Goal: Obtain resource: Download file/media

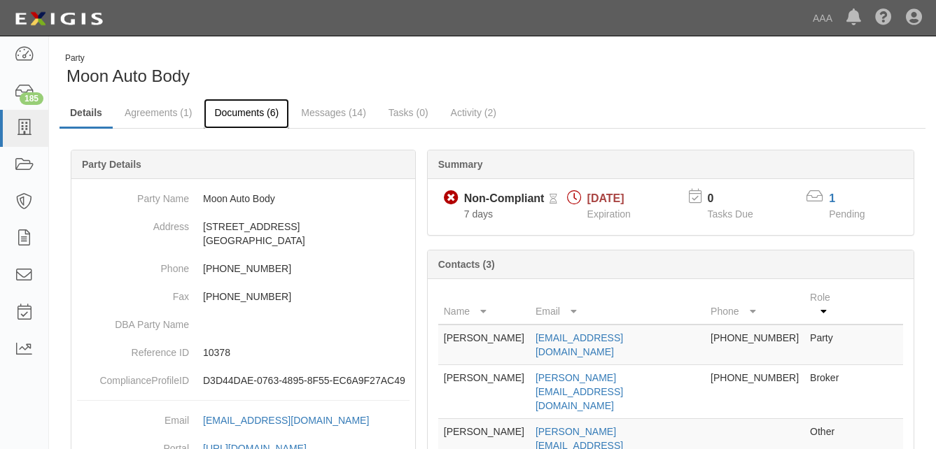
click at [248, 112] on link "Documents (6)" at bounding box center [246, 114] width 85 height 30
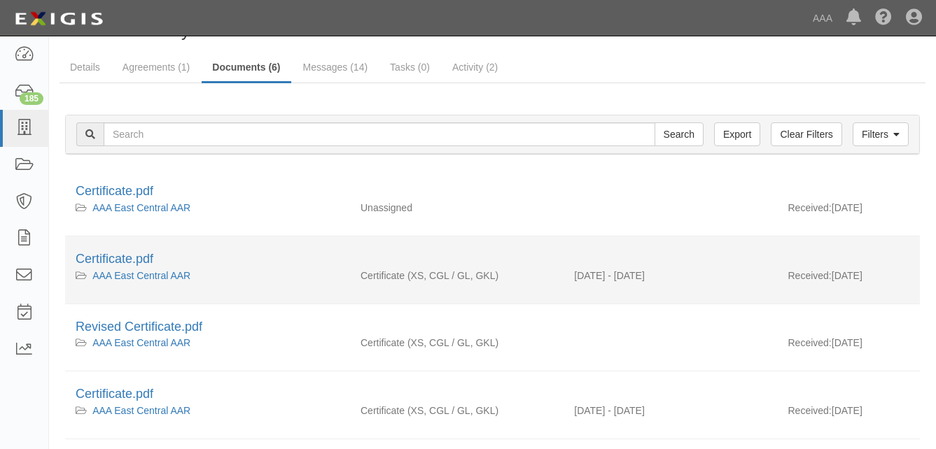
scroll to position [70, 0]
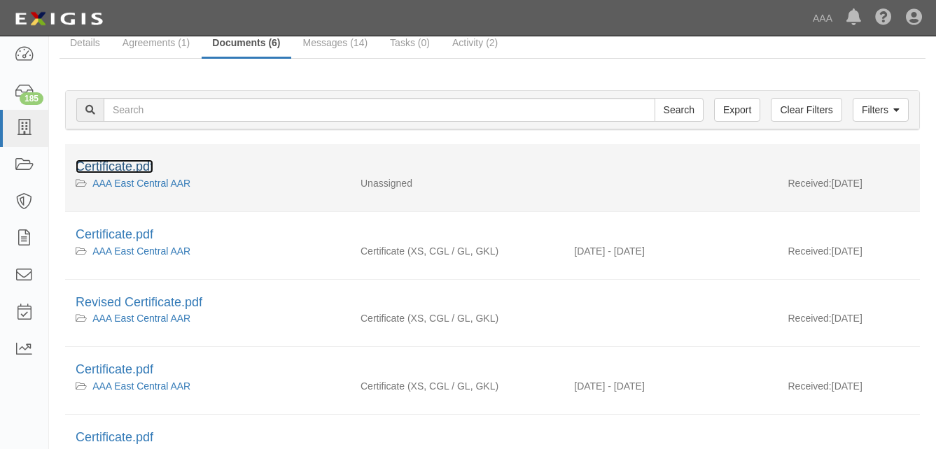
click at [133, 167] on link "Certificate.pdf" at bounding box center [115, 167] width 78 height 14
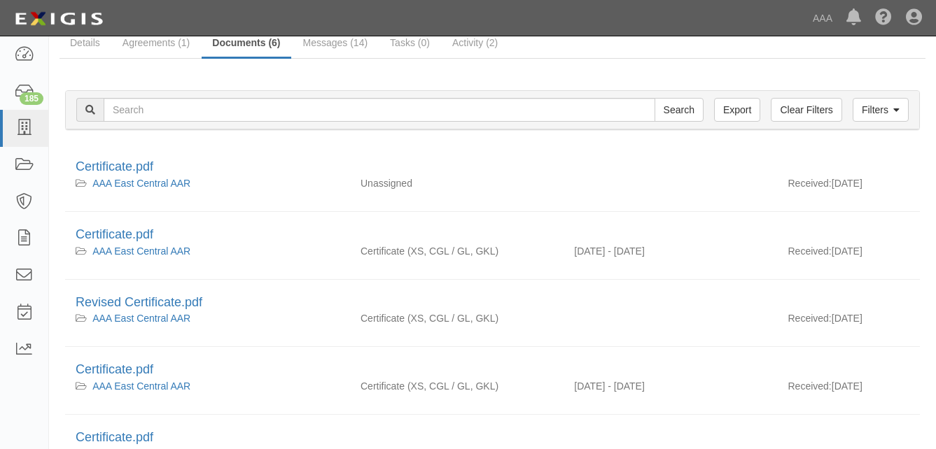
scroll to position [0, 0]
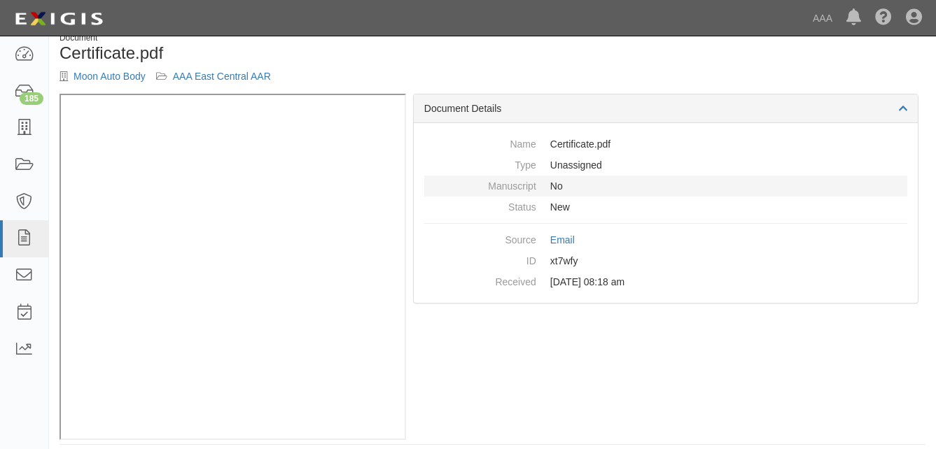
scroll to position [32, 0]
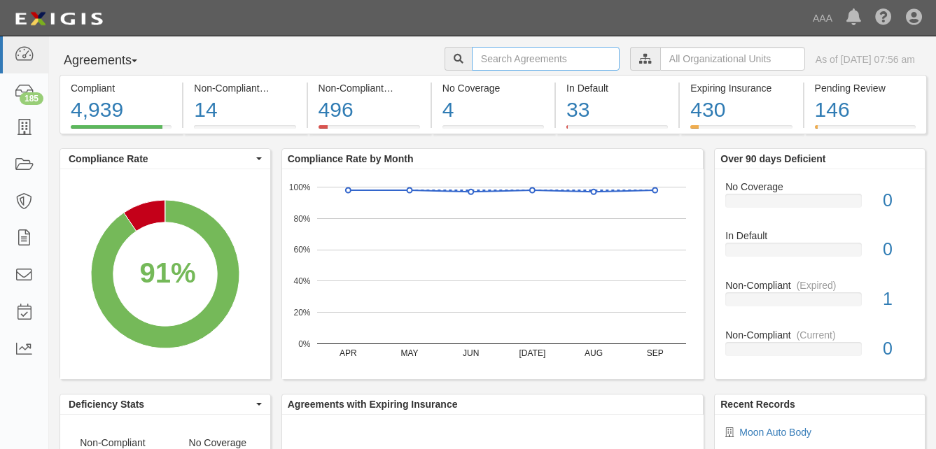
click at [472, 54] on input "text" at bounding box center [546, 59] width 148 height 24
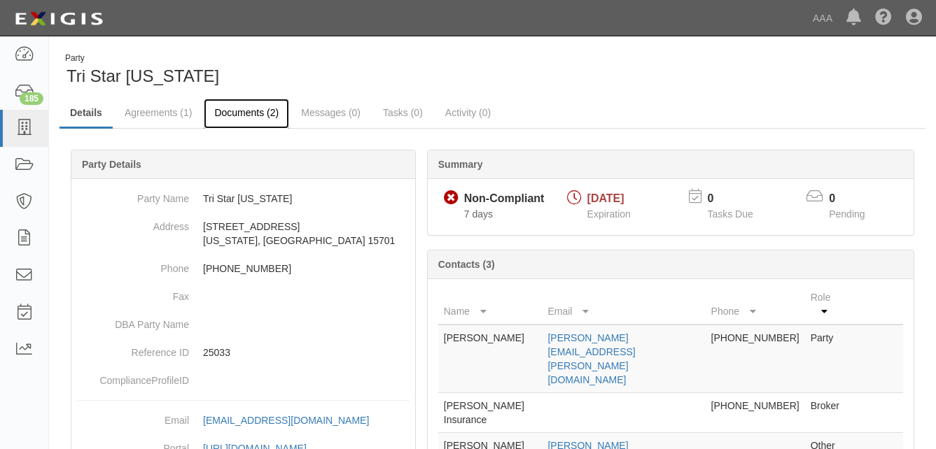
click at [232, 113] on link "Documents (2)" at bounding box center [246, 114] width 85 height 30
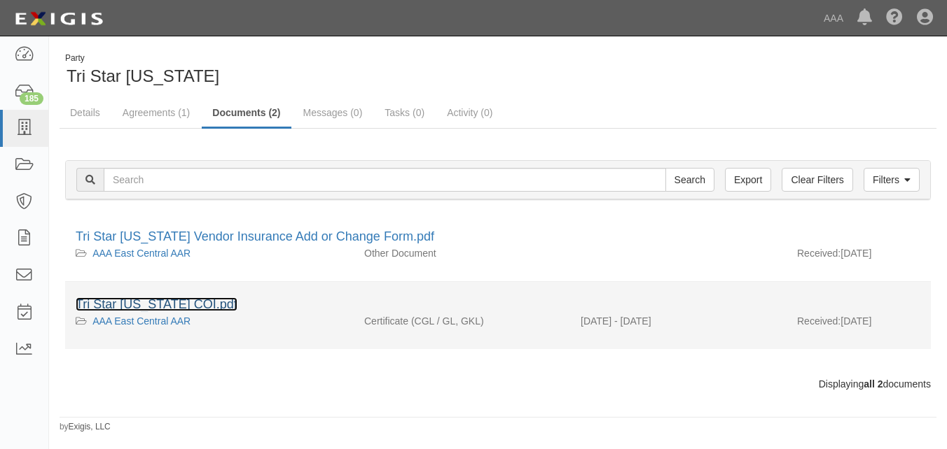
drag, startPoint x: 165, startPoint y: 305, endPoint x: 174, endPoint y: 304, distance: 9.1
click at [167, 305] on link "Tri Star Indiana COI.pdf" at bounding box center [157, 305] width 162 height 14
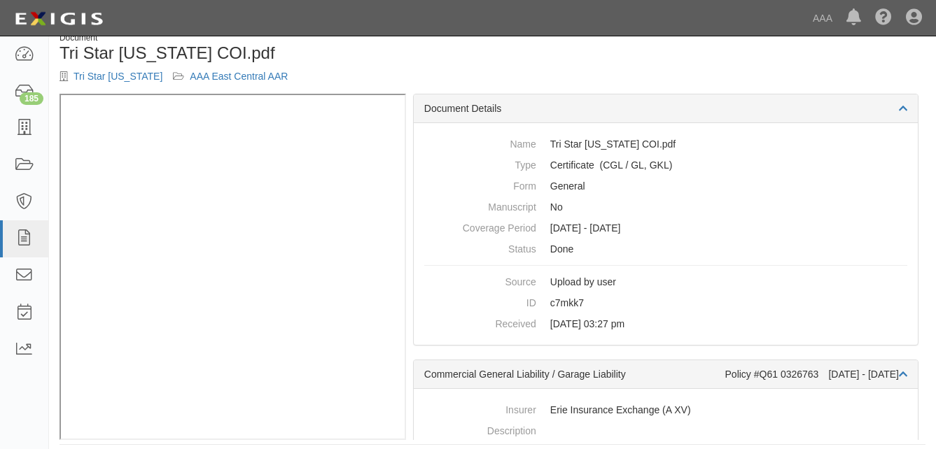
scroll to position [32, 0]
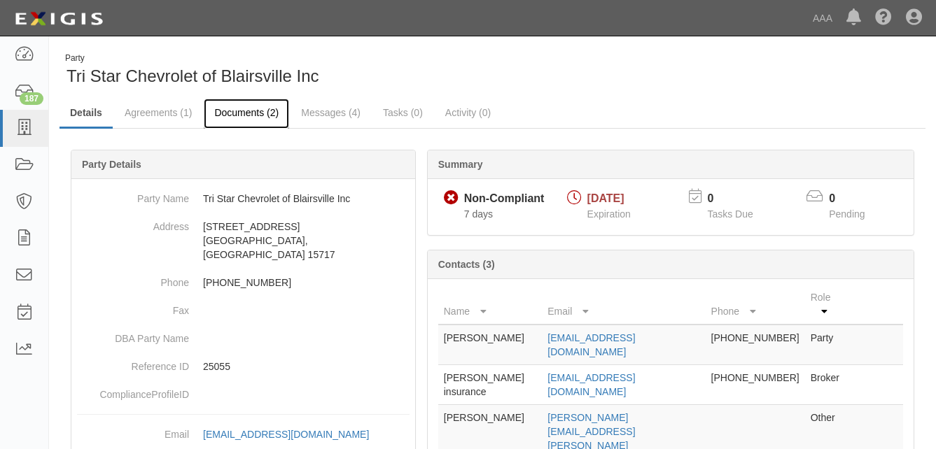
click at [237, 112] on link "Documents (2)" at bounding box center [246, 114] width 85 height 30
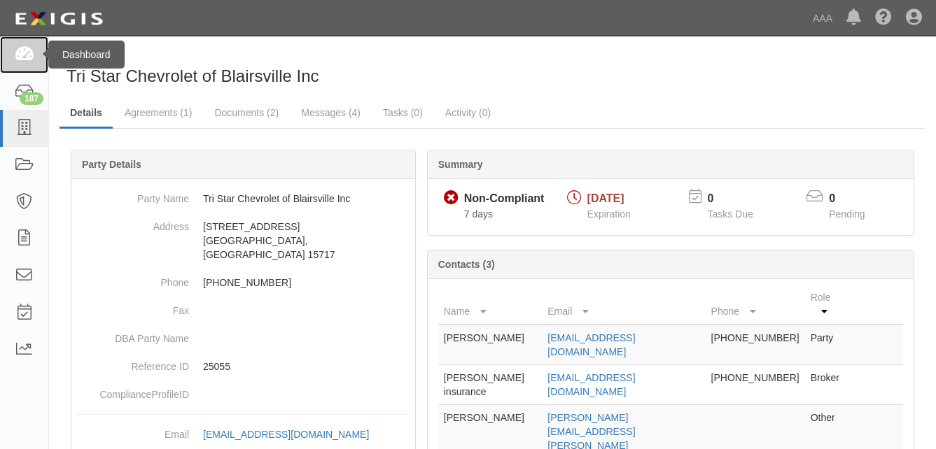
click at [26, 53] on icon at bounding box center [24, 55] width 20 height 16
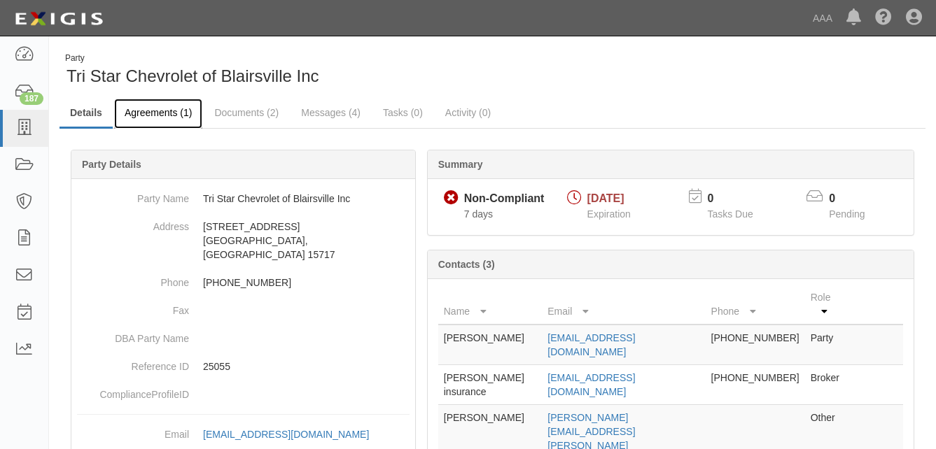
click at [168, 113] on link "Agreements (1)" at bounding box center [158, 114] width 88 height 30
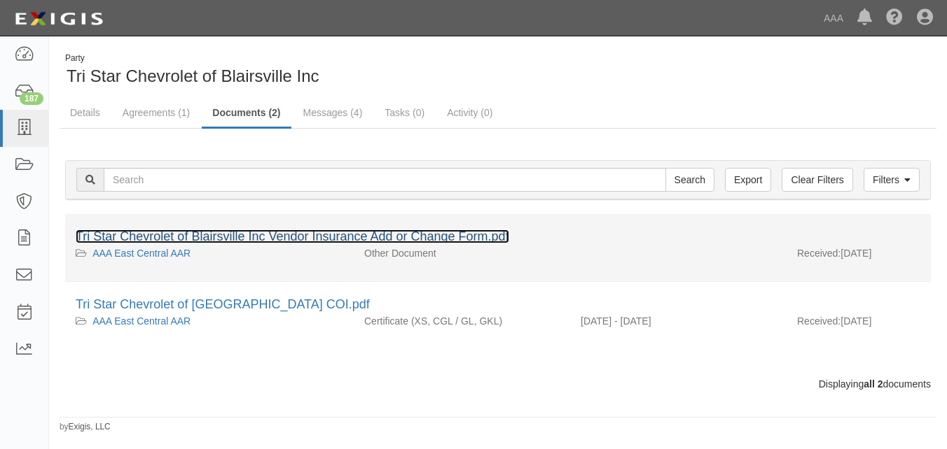
click at [208, 232] on link "Tri Star Chevrolet of Blairsville Inc Vendor Insurance Add or Change Form.pdf" at bounding box center [292, 237] width 433 height 14
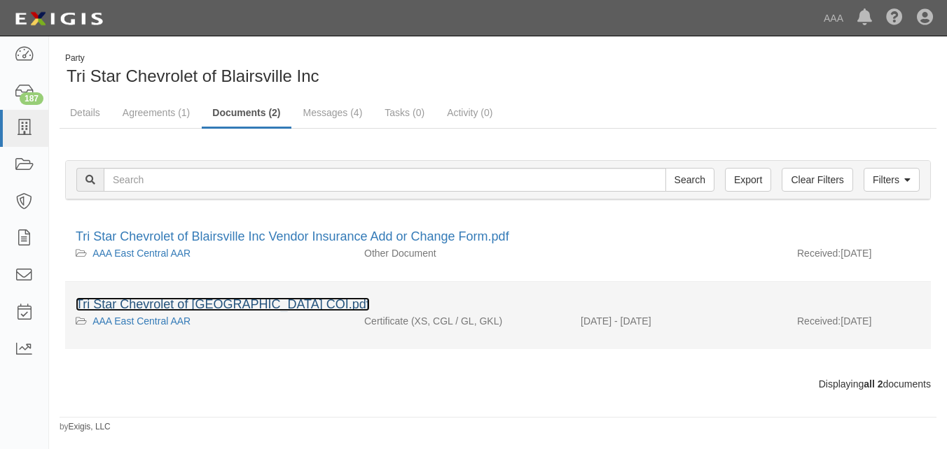
click at [232, 302] on link "Tri Star Chevrolet of Blairsville COI.pdf" at bounding box center [223, 305] width 294 height 14
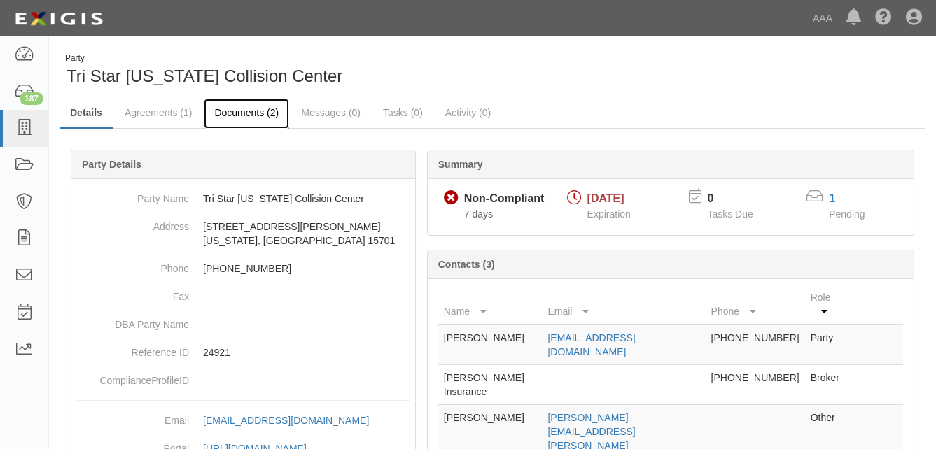
click at [230, 111] on link "Documents (2)" at bounding box center [246, 114] width 85 height 30
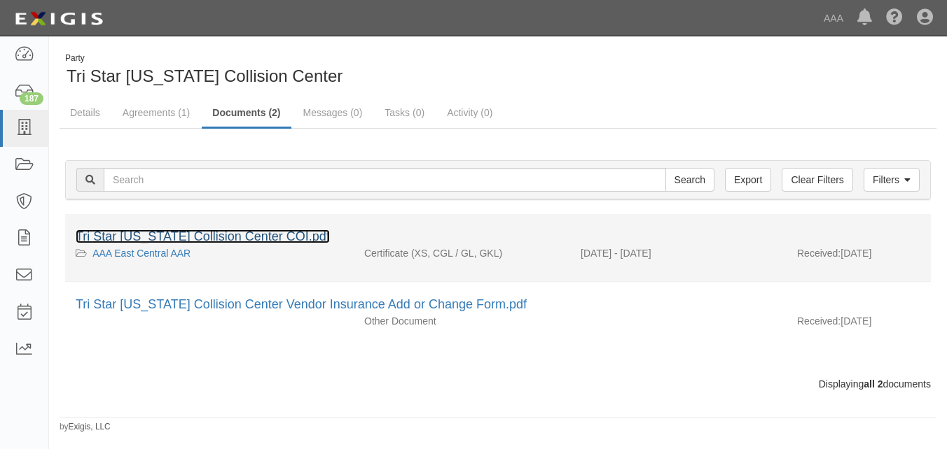
click at [209, 235] on link "Tri Star [US_STATE] Collision Center COI.pdf" at bounding box center [203, 237] width 254 height 14
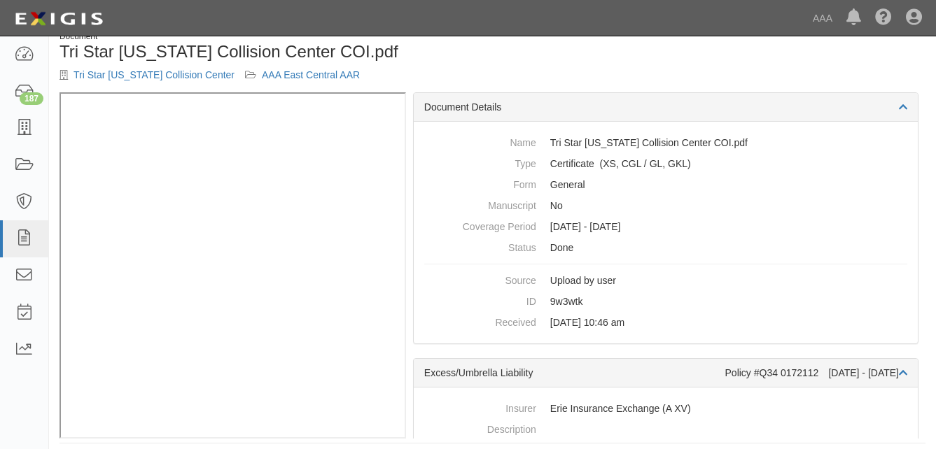
scroll to position [32, 0]
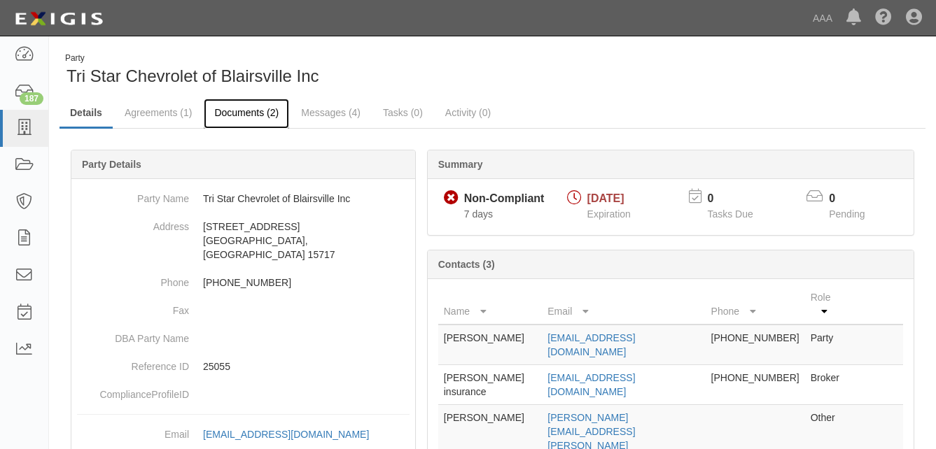
click at [249, 113] on link "Documents (2)" at bounding box center [246, 114] width 85 height 30
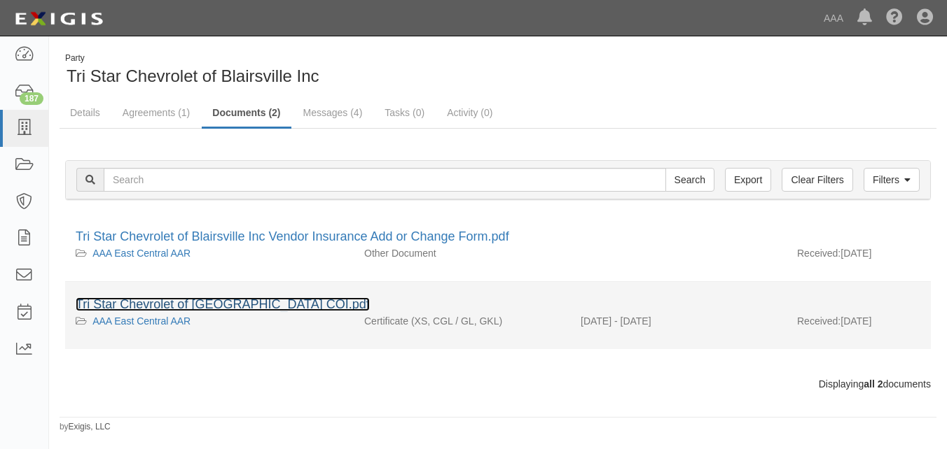
click at [171, 301] on link "Tri Star Chevrolet of [GEOGRAPHIC_DATA] COI.pdf" at bounding box center [223, 305] width 294 height 14
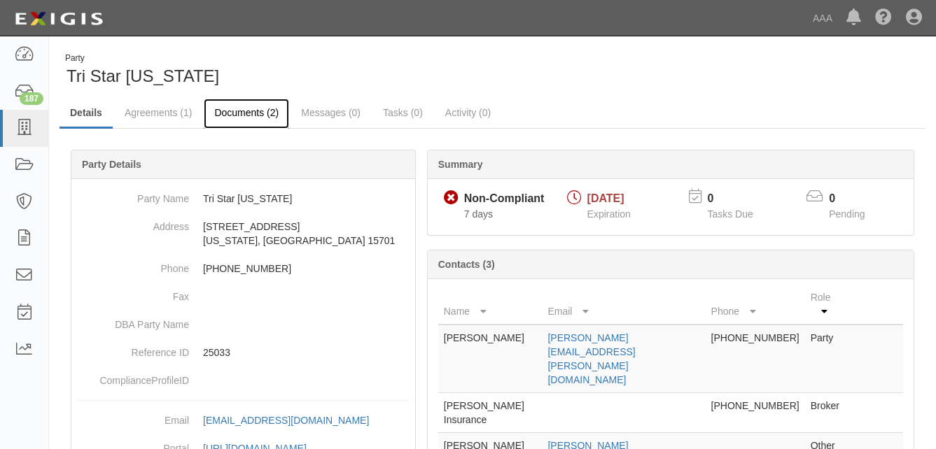
click at [244, 116] on link "Documents (2)" at bounding box center [246, 114] width 85 height 30
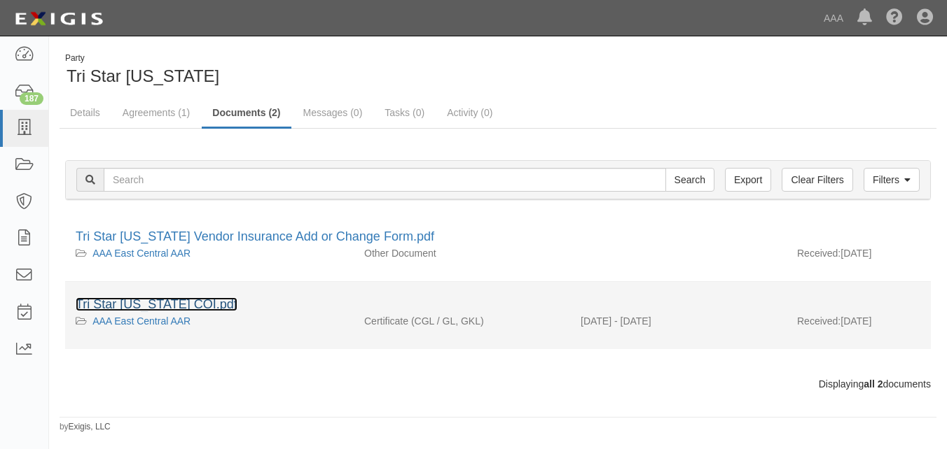
click at [174, 302] on link "Tri Star [US_STATE] COI.pdf" at bounding box center [157, 305] width 162 height 14
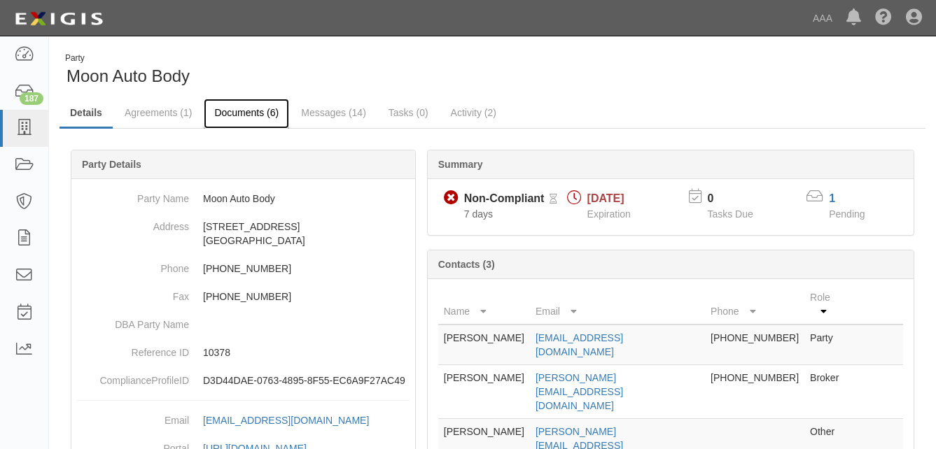
click at [237, 113] on link "Documents (6)" at bounding box center [246, 114] width 85 height 30
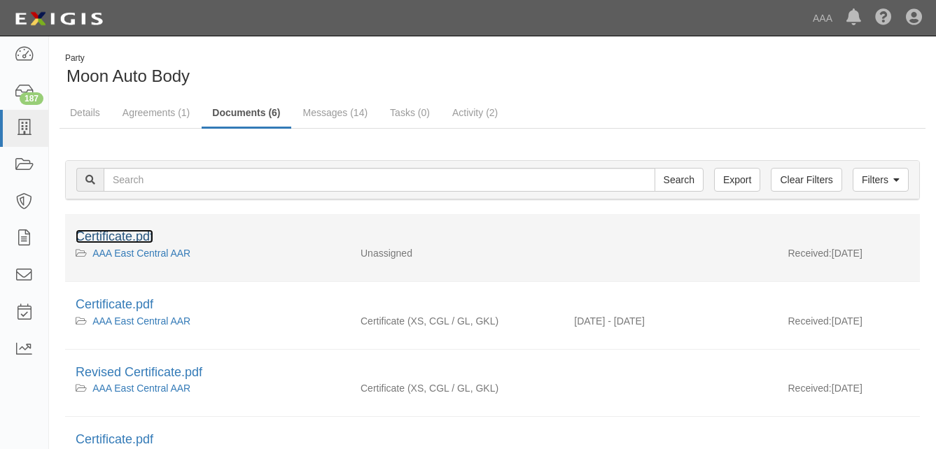
click at [97, 235] on link "Certificate.pdf" at bounding box center [115, 237] width 78 height 14
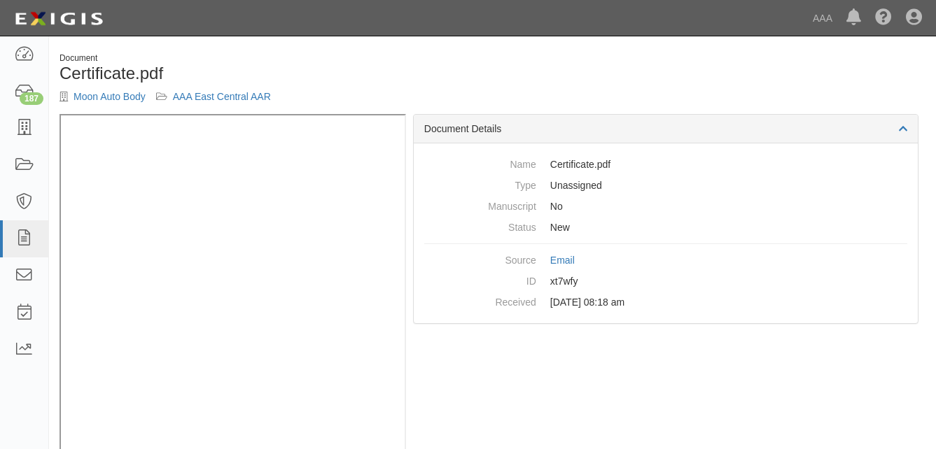
click at [382, 64] on h1 "Certificate.pdf" at bounding box center [271, 73] width 423 height 18
